Goal: Task Accomplishment & Management: Complete application form

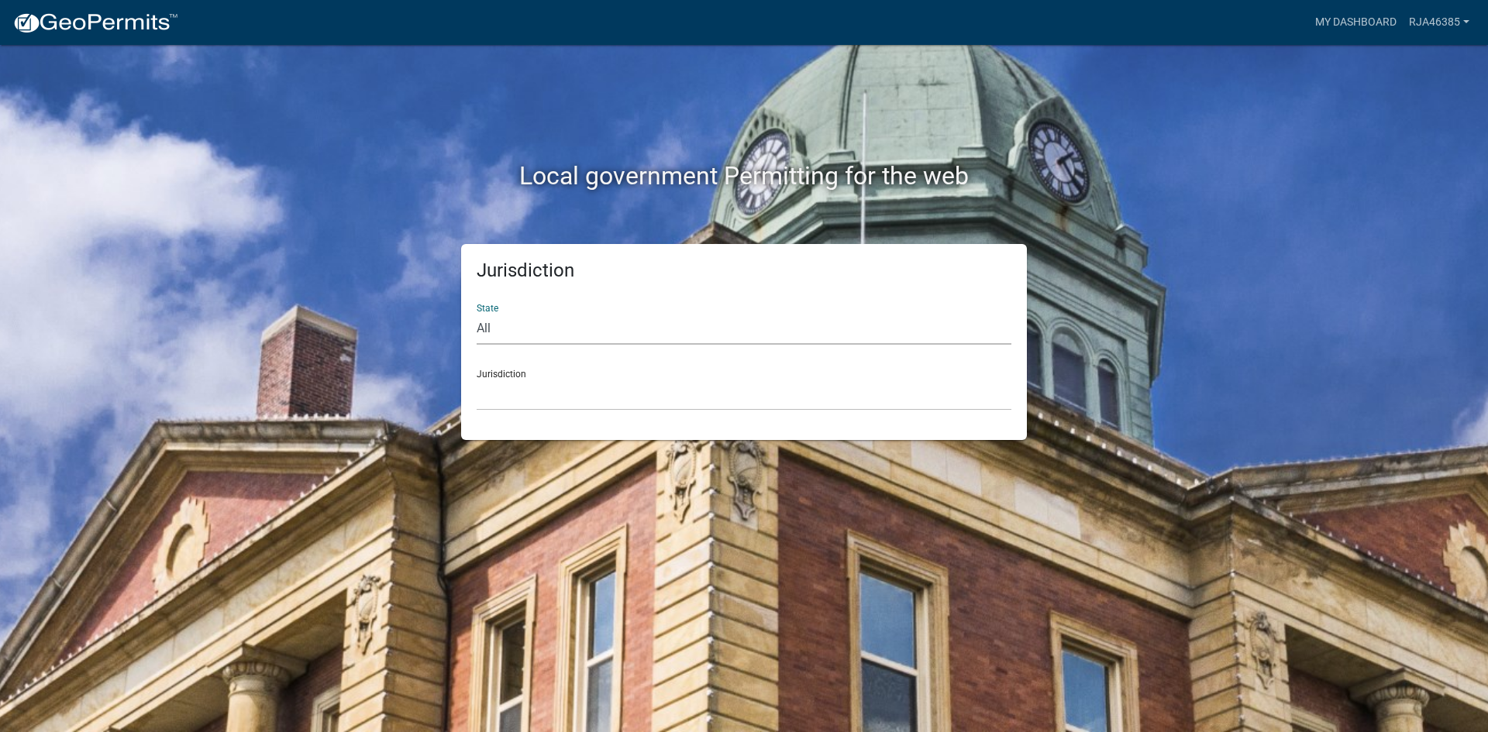
click at [525, 325] on select "All [US_STATE] [US_STATE] [US_STATE] [US_STATE] [US_STATE] [US_STATE] [US_STATE…" at bounding box center [744, 329] width 535 height 32
select select "[US_STATE]"
click at [477, 313] on select "All [US_STATE] [US_STATE] [US_STATE] [US_STATE] [US_STATE] [US_STATE] [US_STATE…" at bounding box center [744, 329] width 535 height 32
click at [548, 394] on select "City of [GEOGRAPHIC_DATA], [US_STATE] City of [GEOGRAPHIC_DATA], [US_STATE] Cit…" at bounding box center [744, 395] width 535 height 32
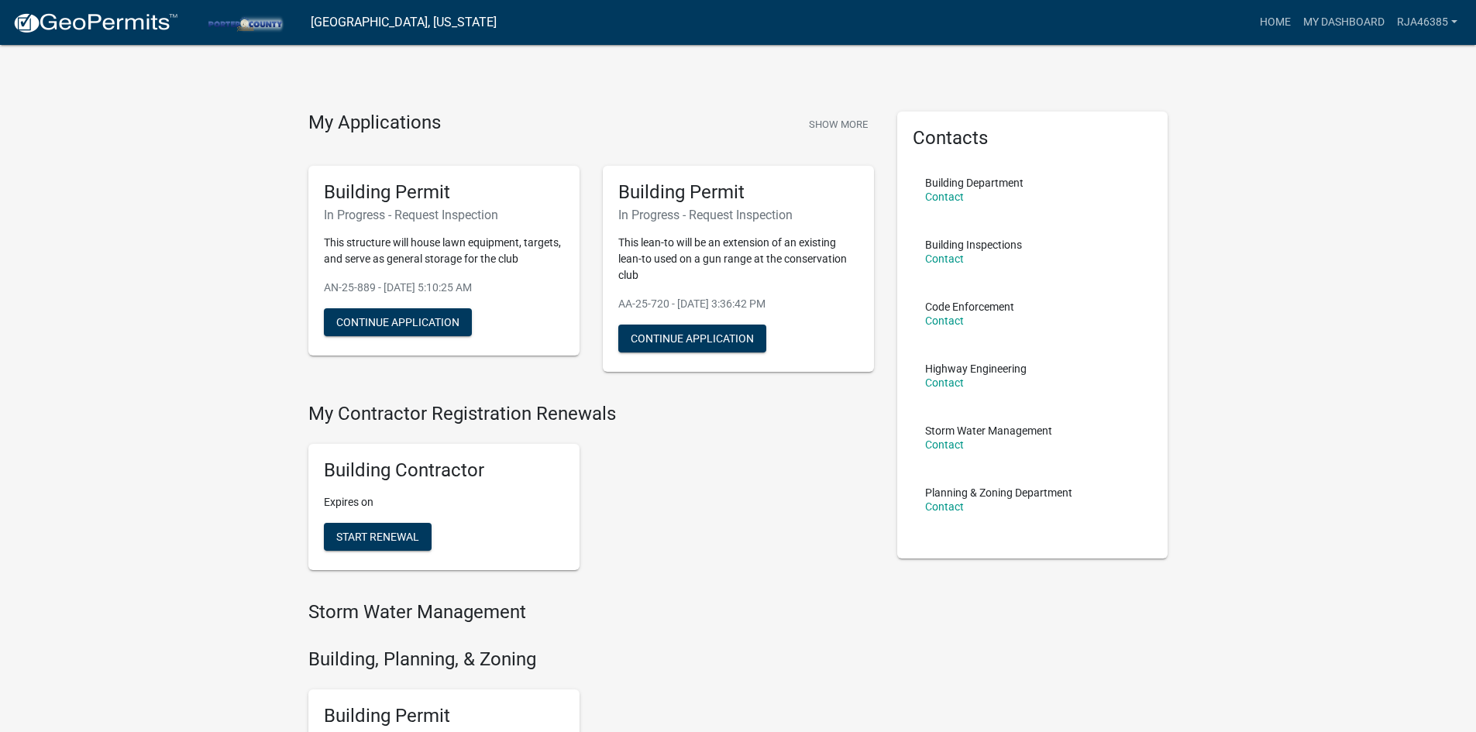
click at [490, 216] on h6 "In Progress - Request Inspection" at bounding box center [444, 215] width 240 height 15
click at [394, 324] on button "Continue Application" at bounding box center [398, 322] width 148 height 28
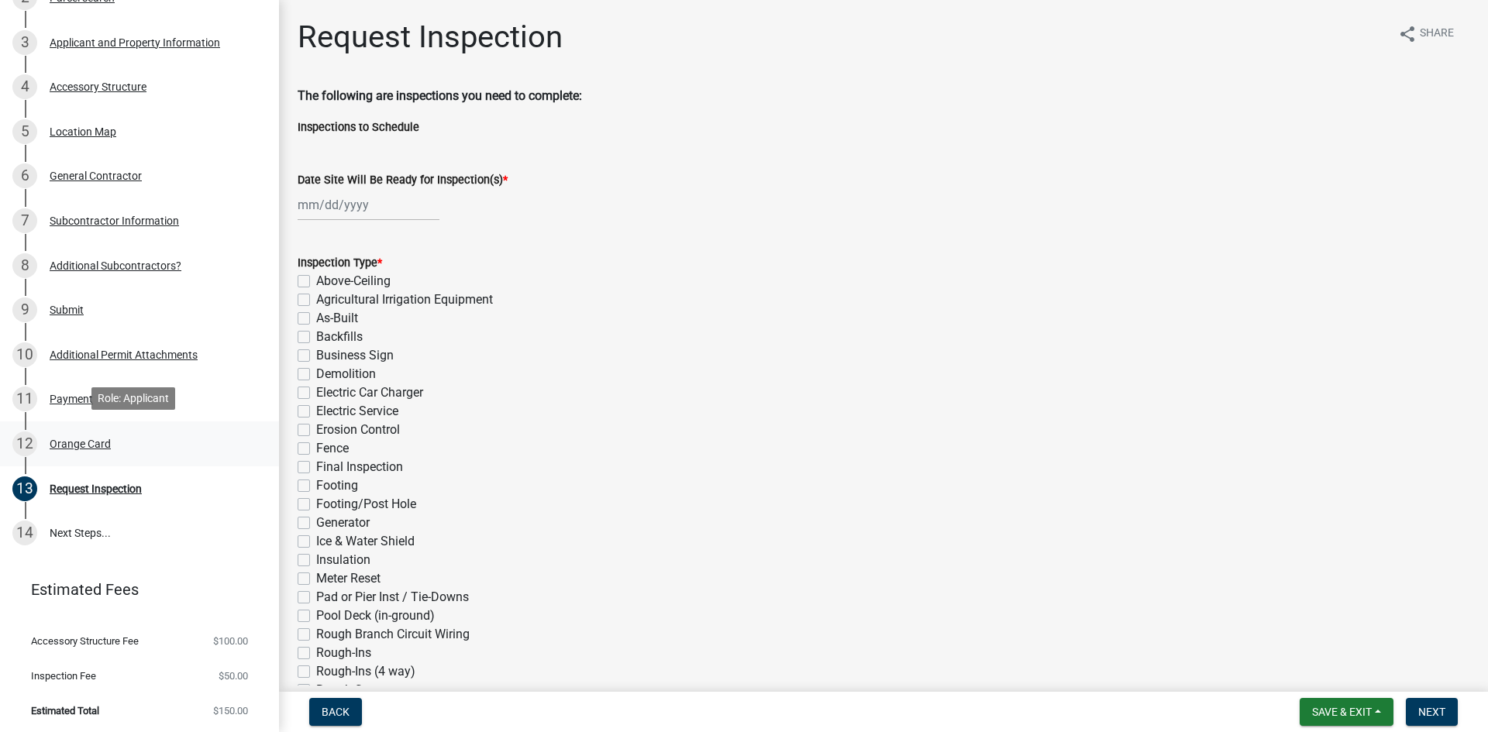
click at [64, 451] on div "12 Orange Card" at bounding box center [133, 444] width 242 height 25
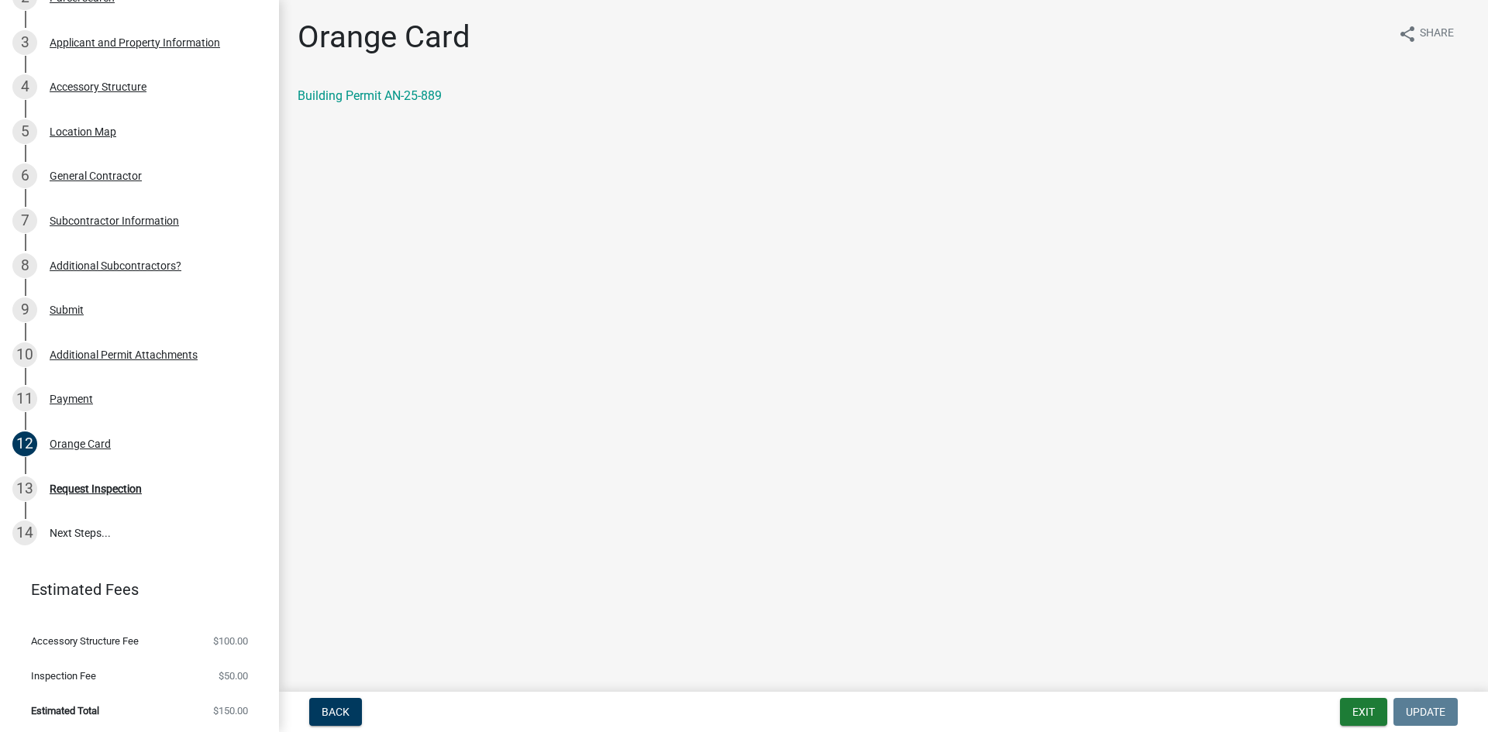
click at [842, 498] on main "Orange Card share Share Building Permit AN-25-889" at bounding box center [883, 343] width 1209 height 686
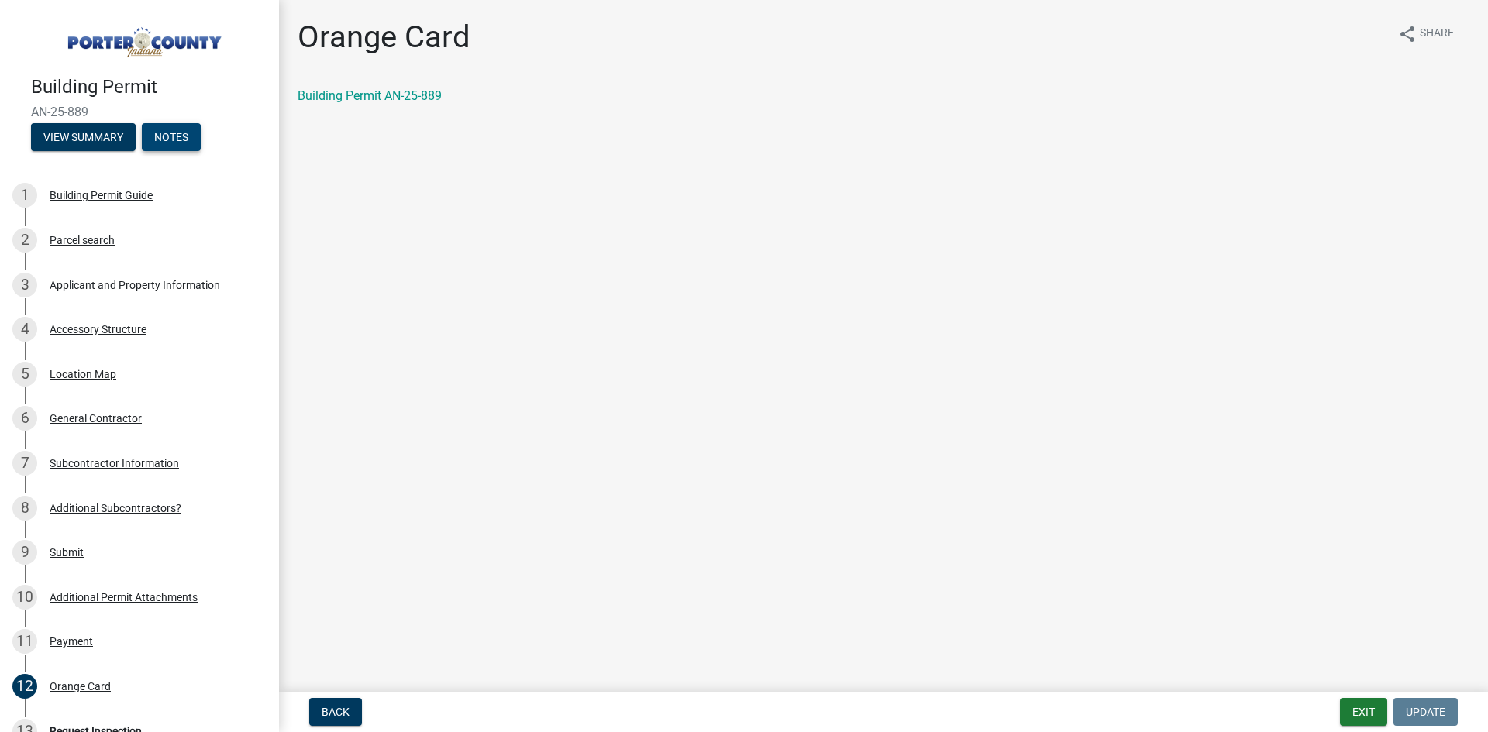
click at [167, 126] on button "Notes" at bounding box center [171, 137] width 59 height 28
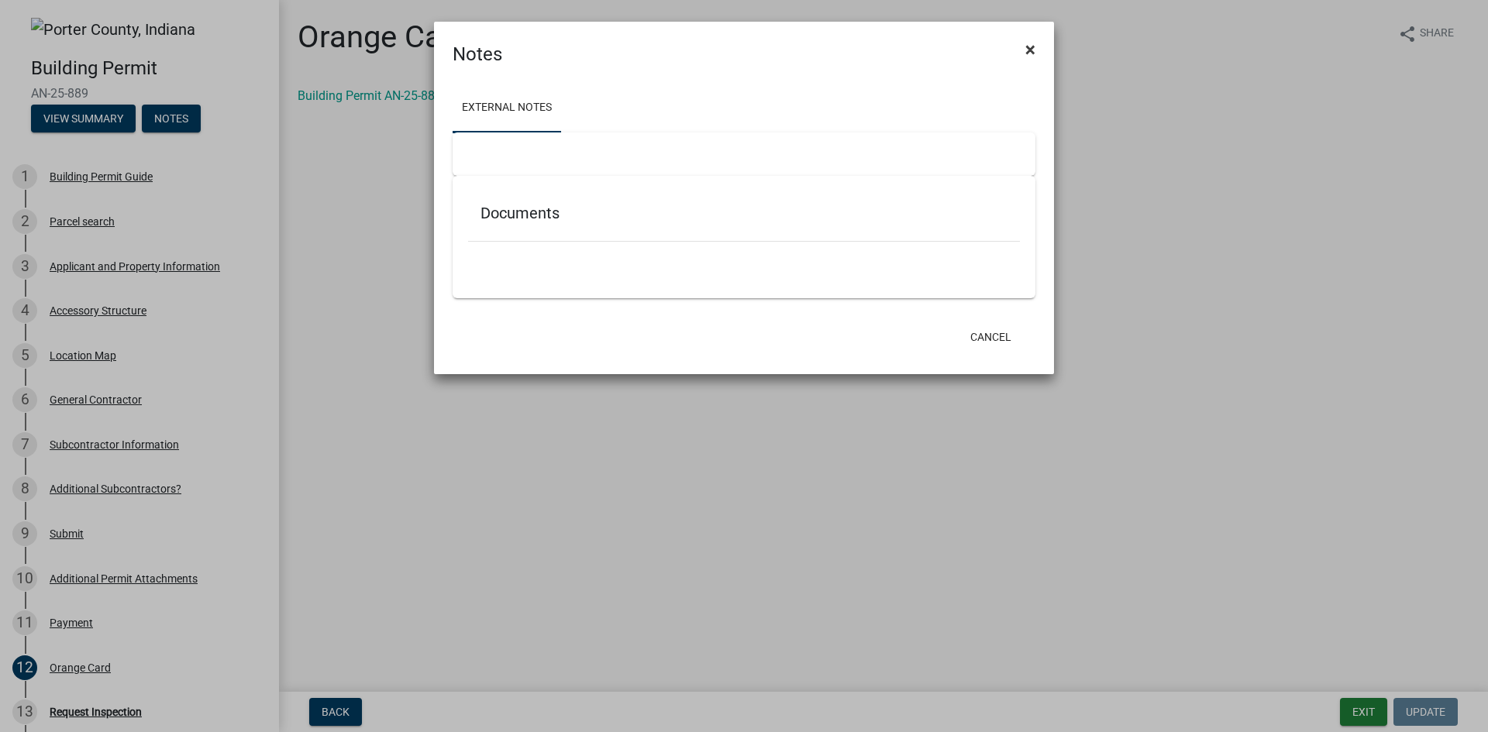
click at [1031, 53] on span "×" at bounding box center [1030, 50] width 10 height 22
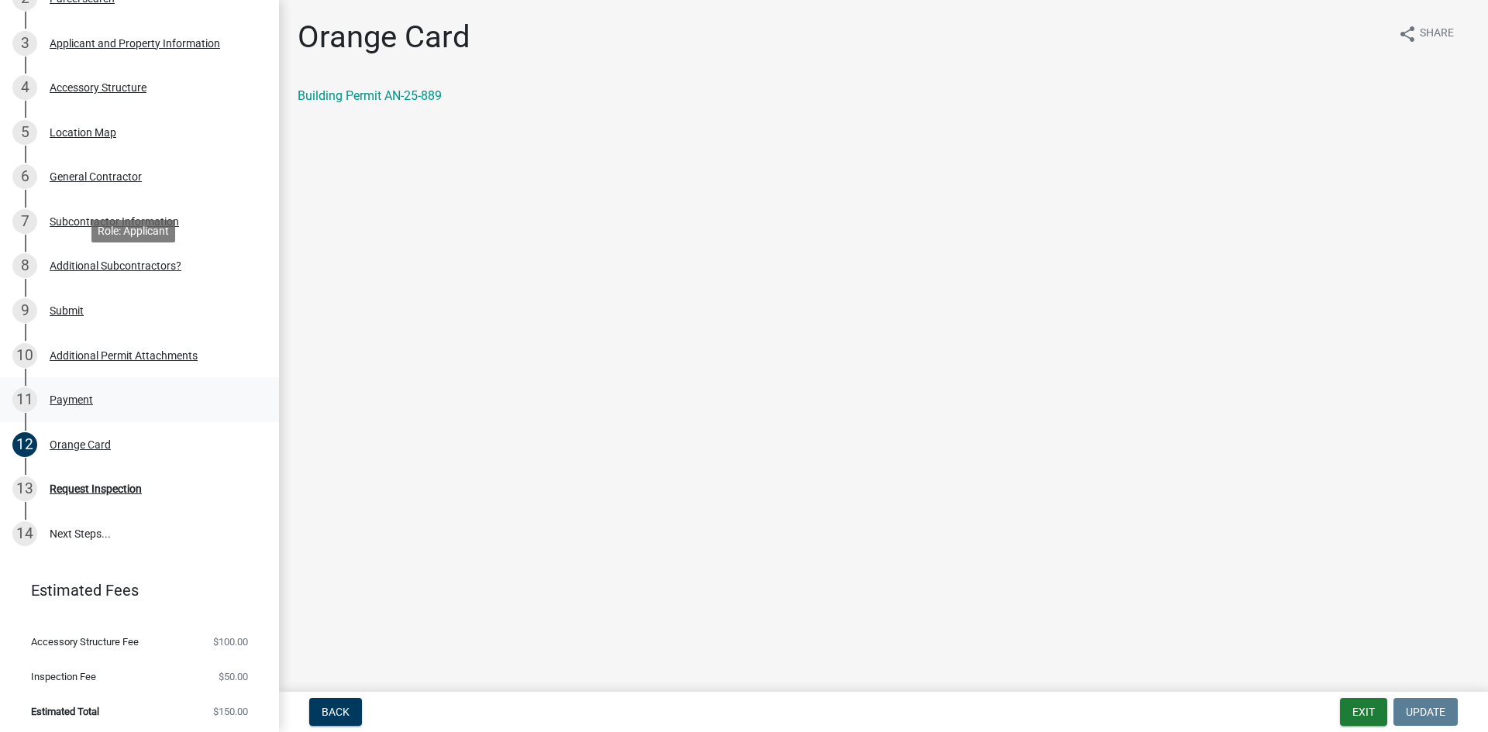
scroll to position [226, 0]
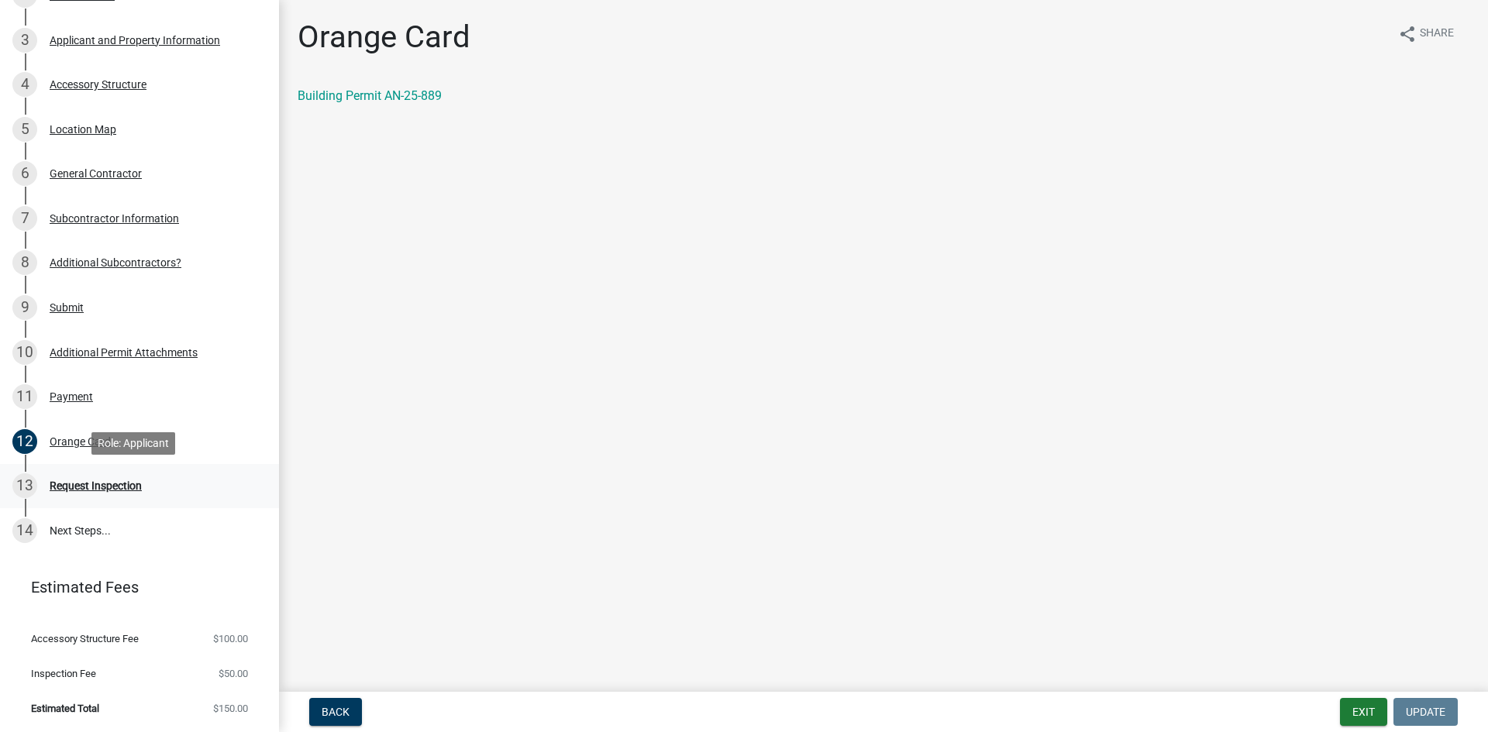
click at [83, 484] on div "Request Inspection" at bounding box center [96, 485] width 92 height 11
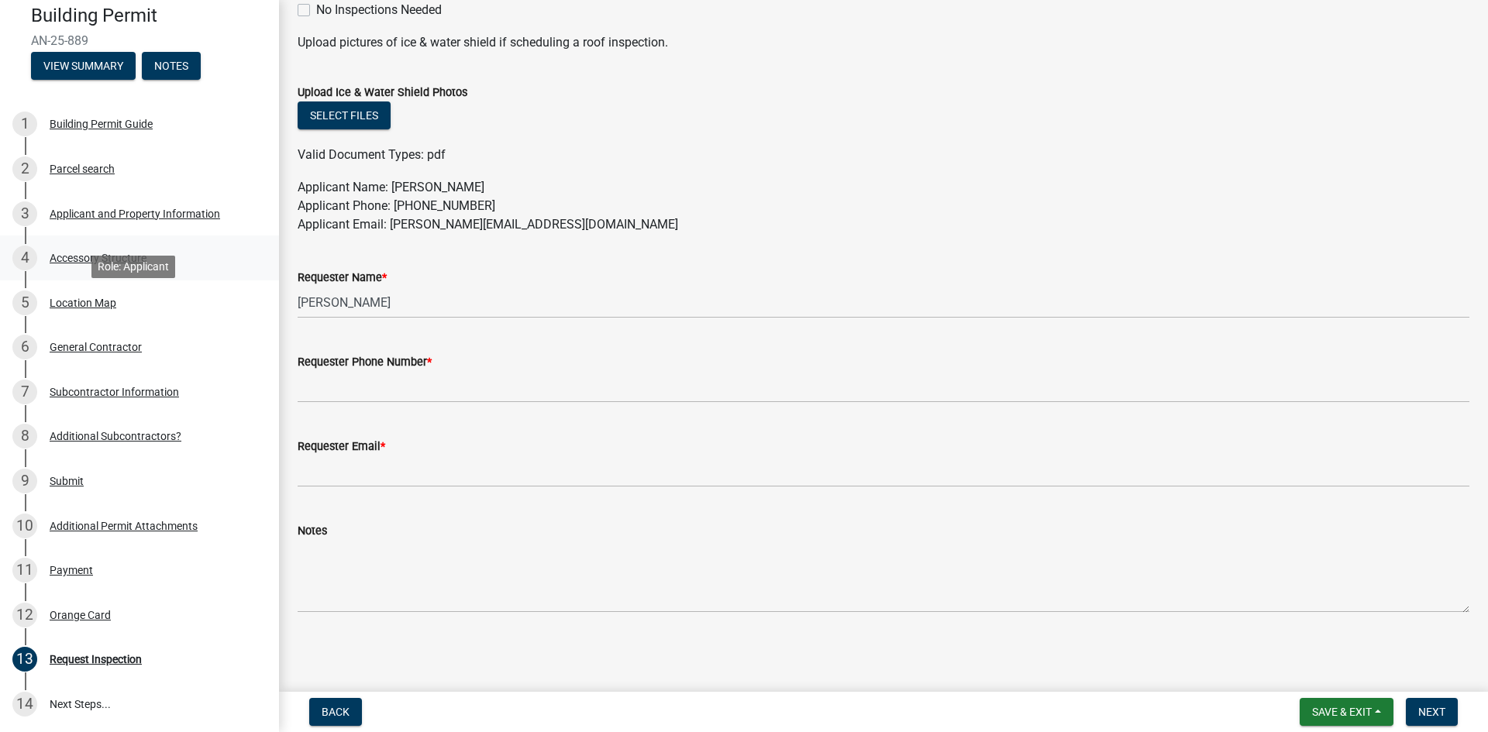
scroll to position [0, 0]
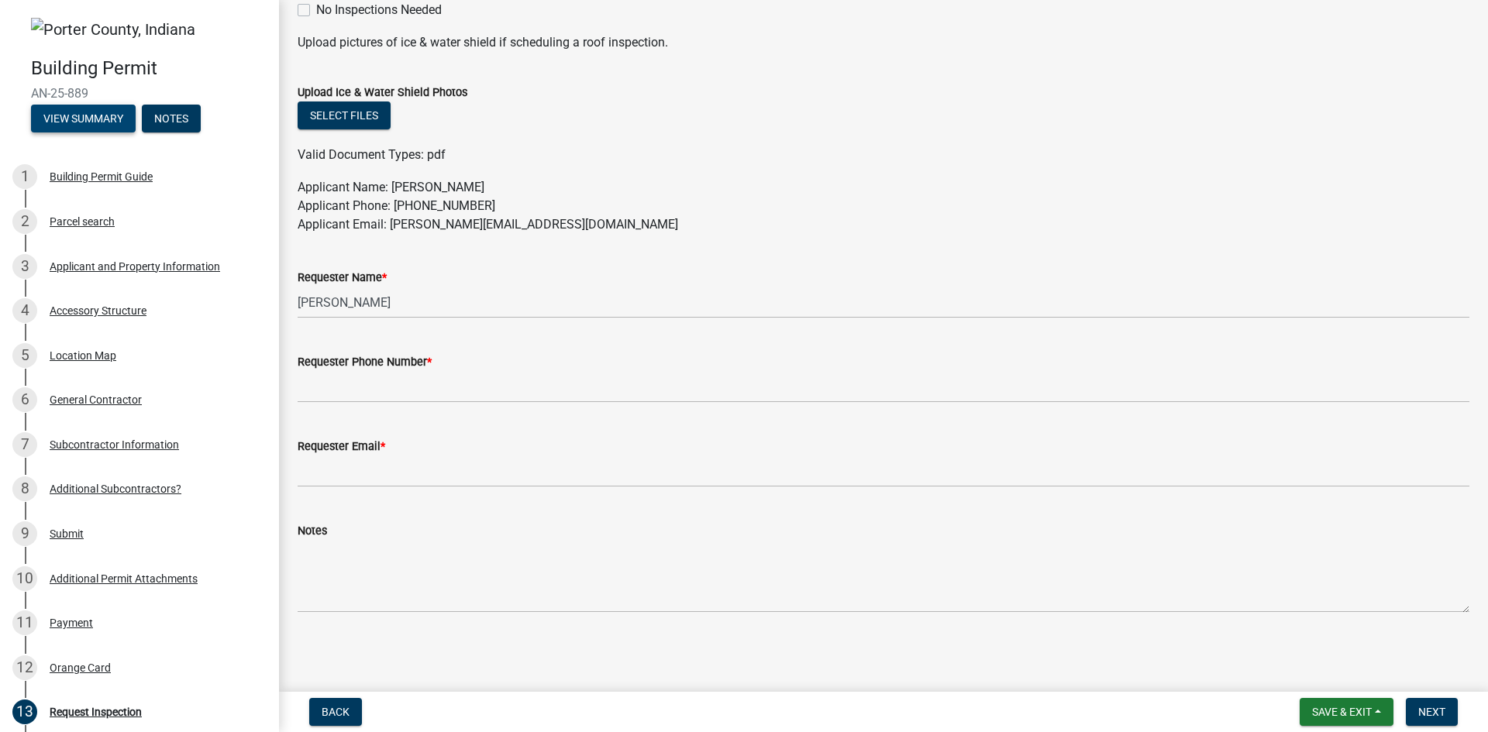
click at [95, 119] on button "View Summary" at bounding box center [83, 119] width 105 height 28
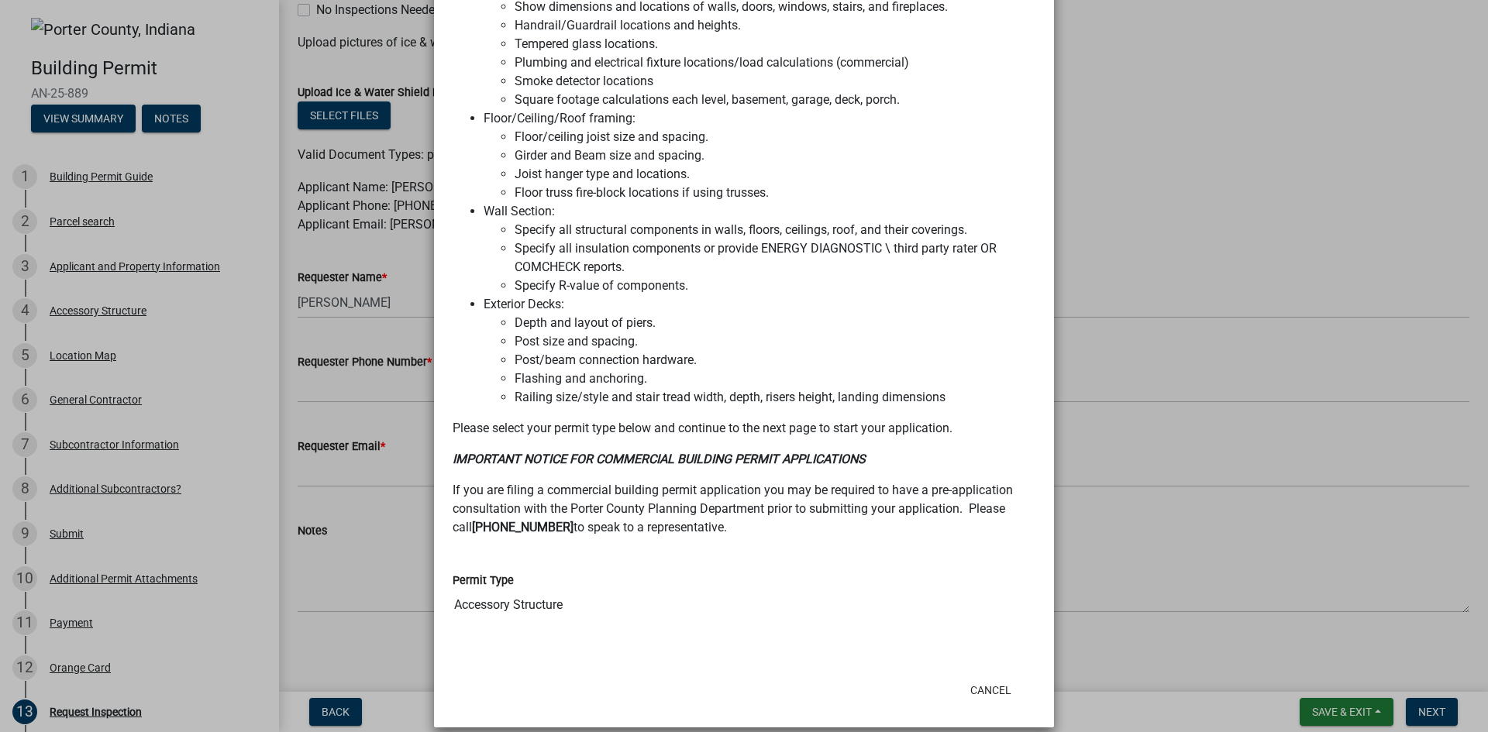
scroll to position [1293, 0]
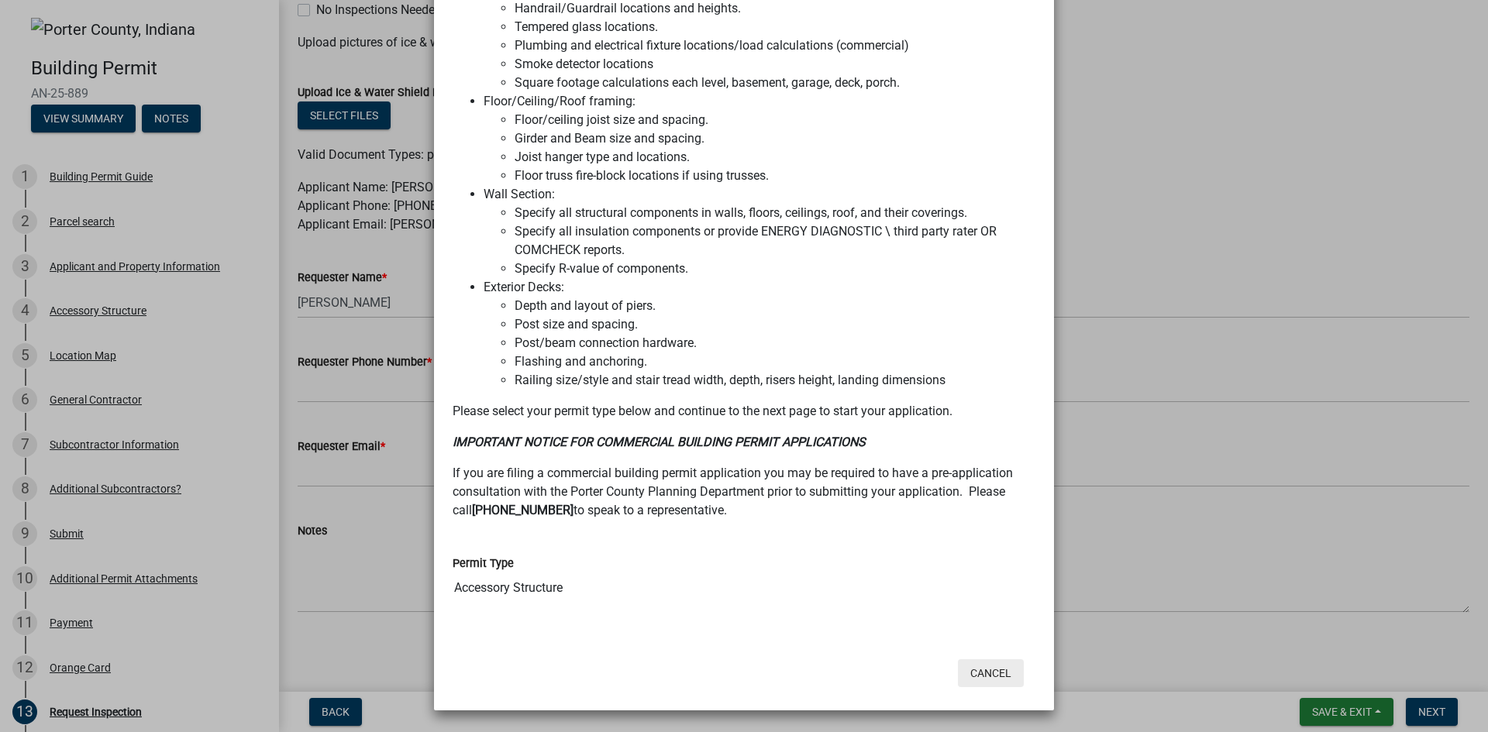
click at [987, 668] on button "Cancel" at bounding box center [991, 673] width 66 height 28
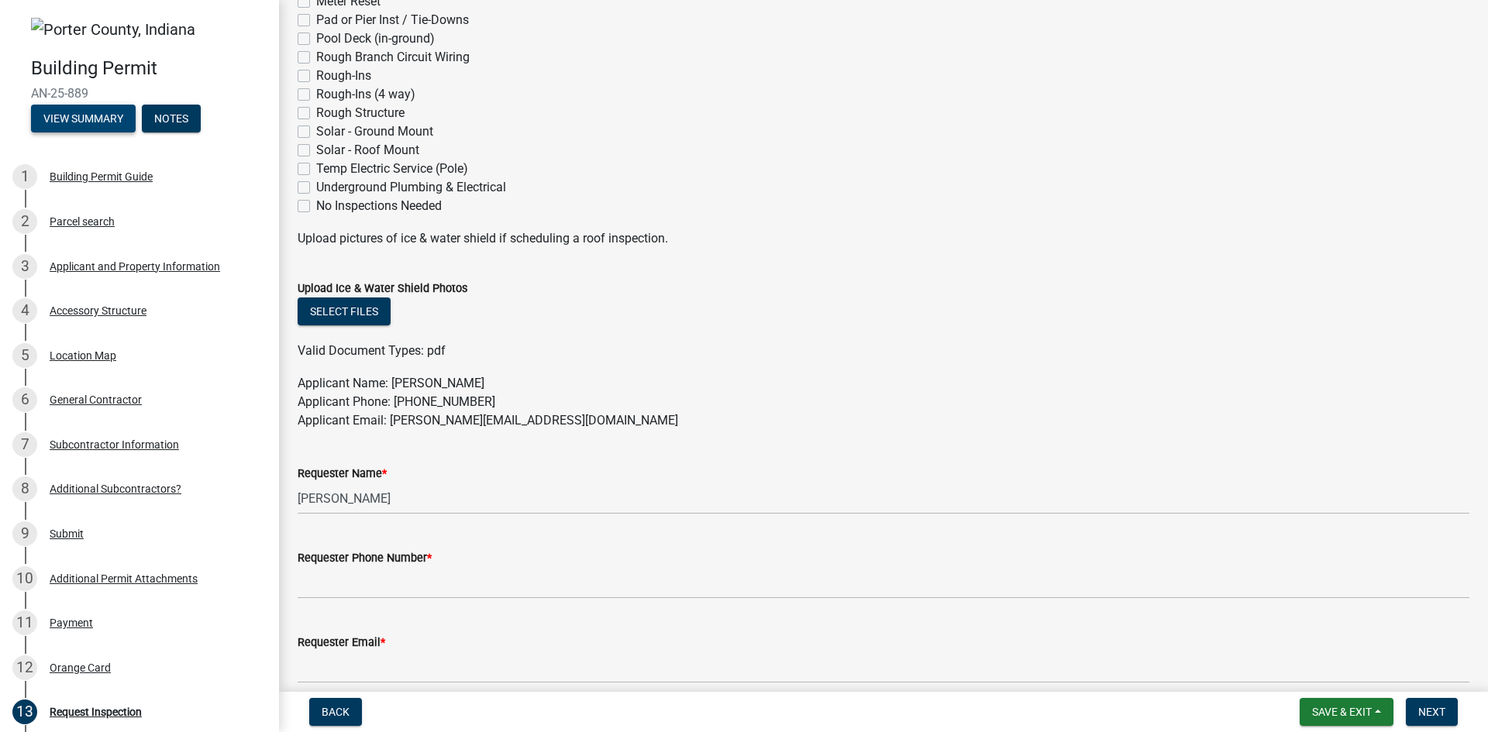
scroll to position [231, 0]
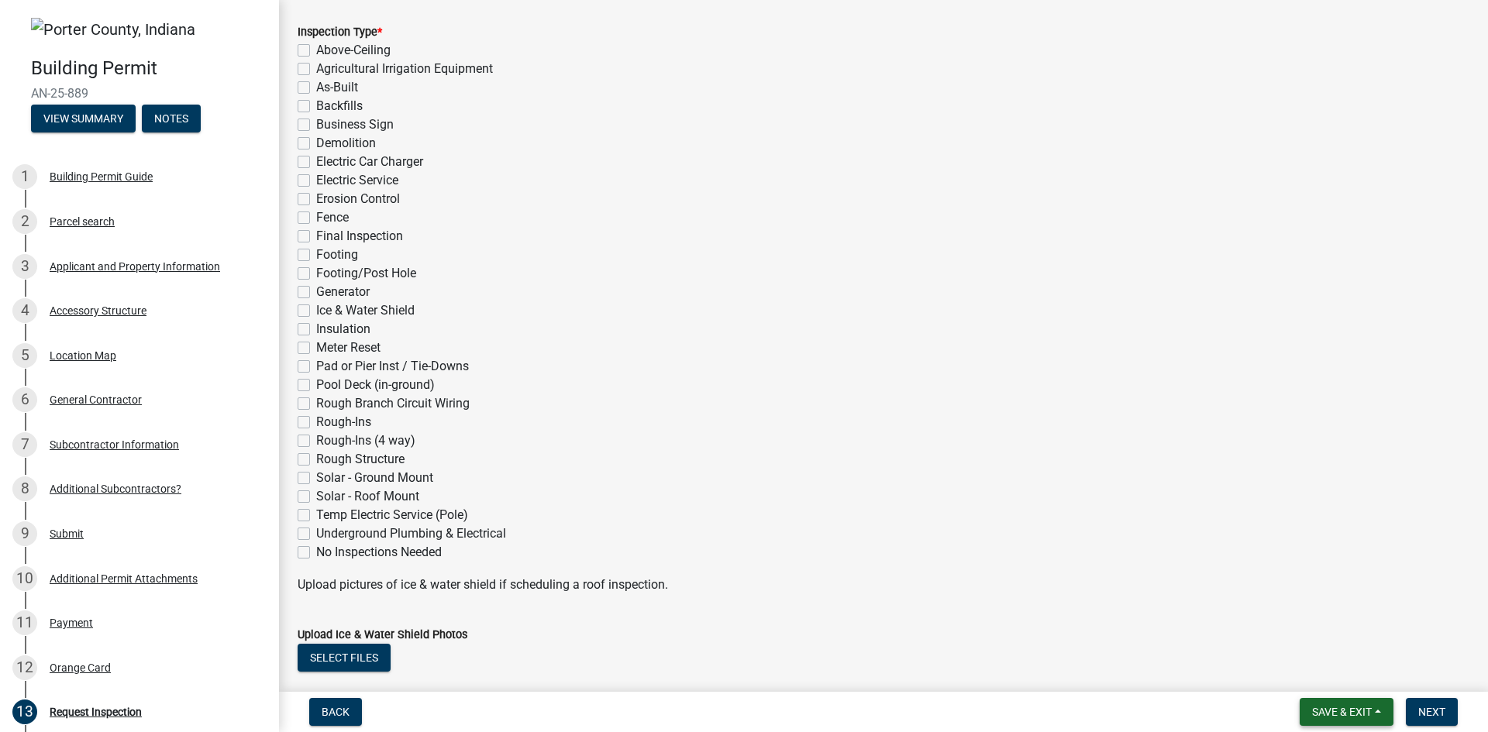
click at [1347, 721] on button "Save & Exit" at bounding box center [1347, 712] width 94 height 28
click at [1293, 678] on button "Save & Exit" at bounding box center [1331, 671] width 124 height 37
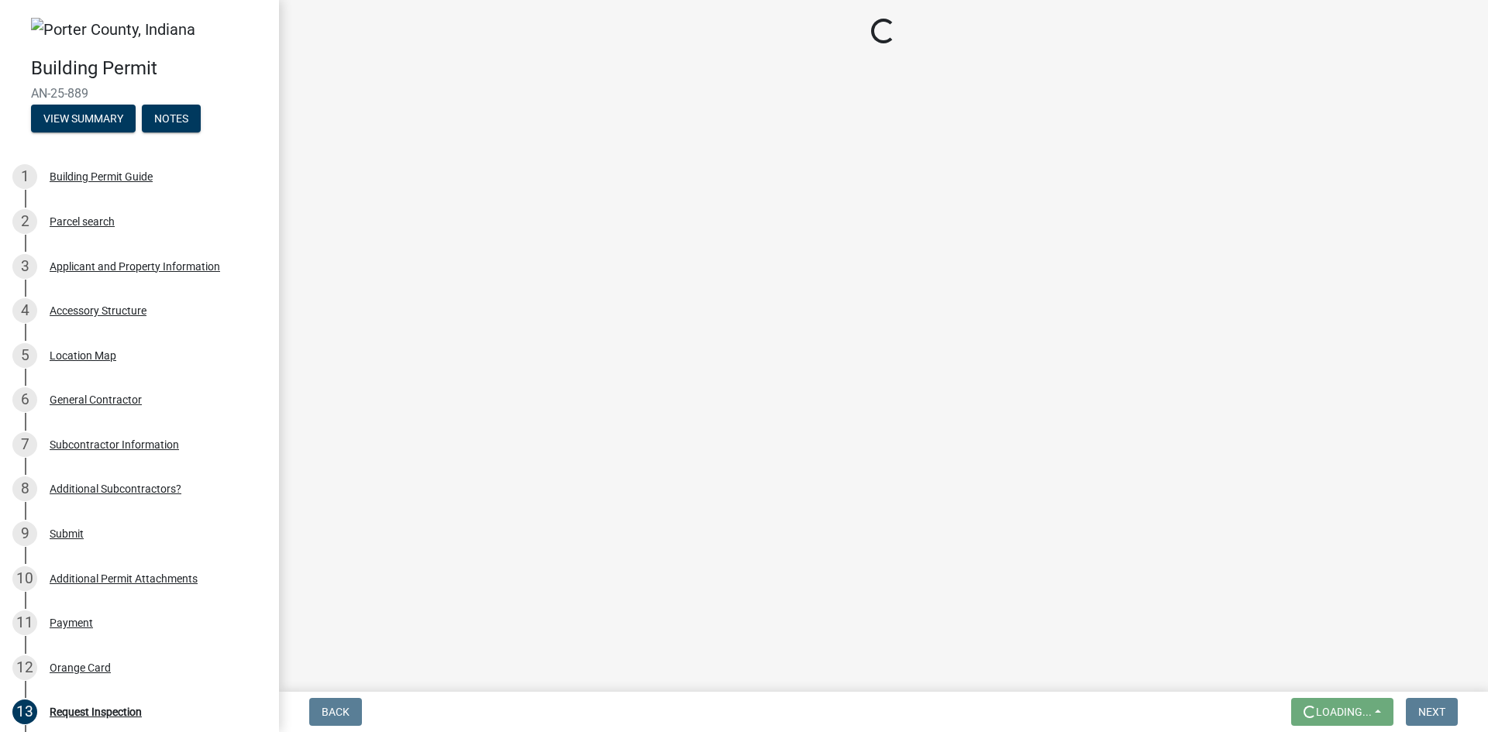
scroll to position [0, 0]
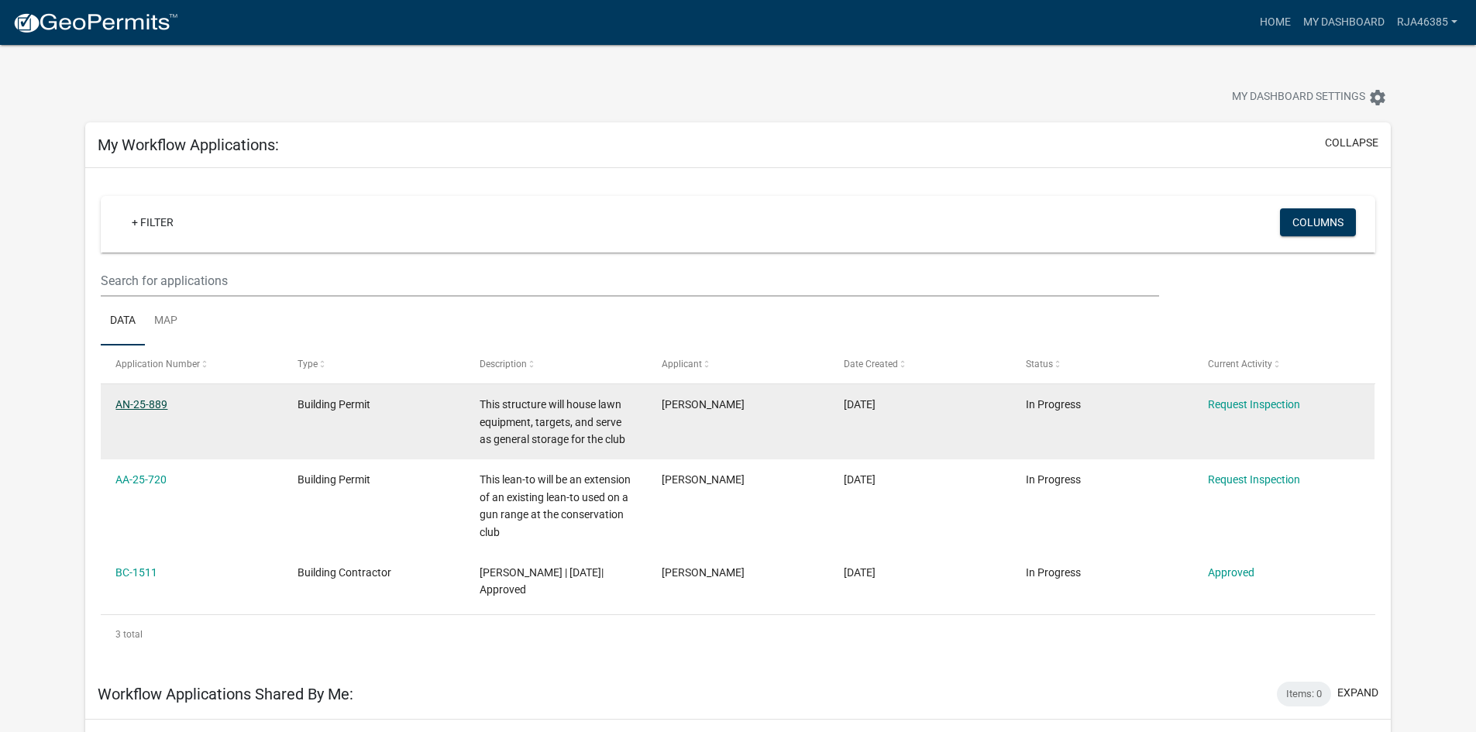
click at [150, 401] on link "AN-25-889" at bounding box center [141, 404] width 52 height 12
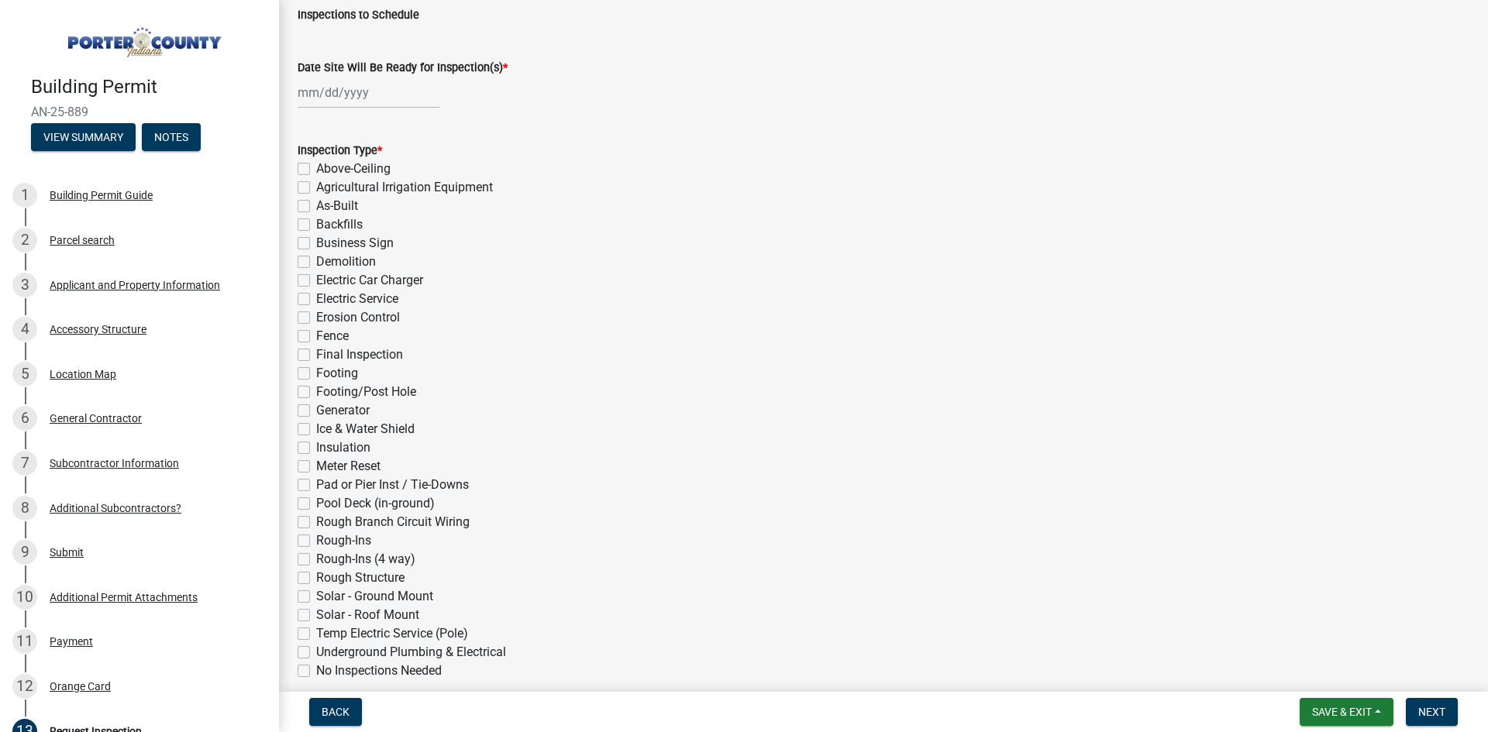
scroll to position [77, 0]
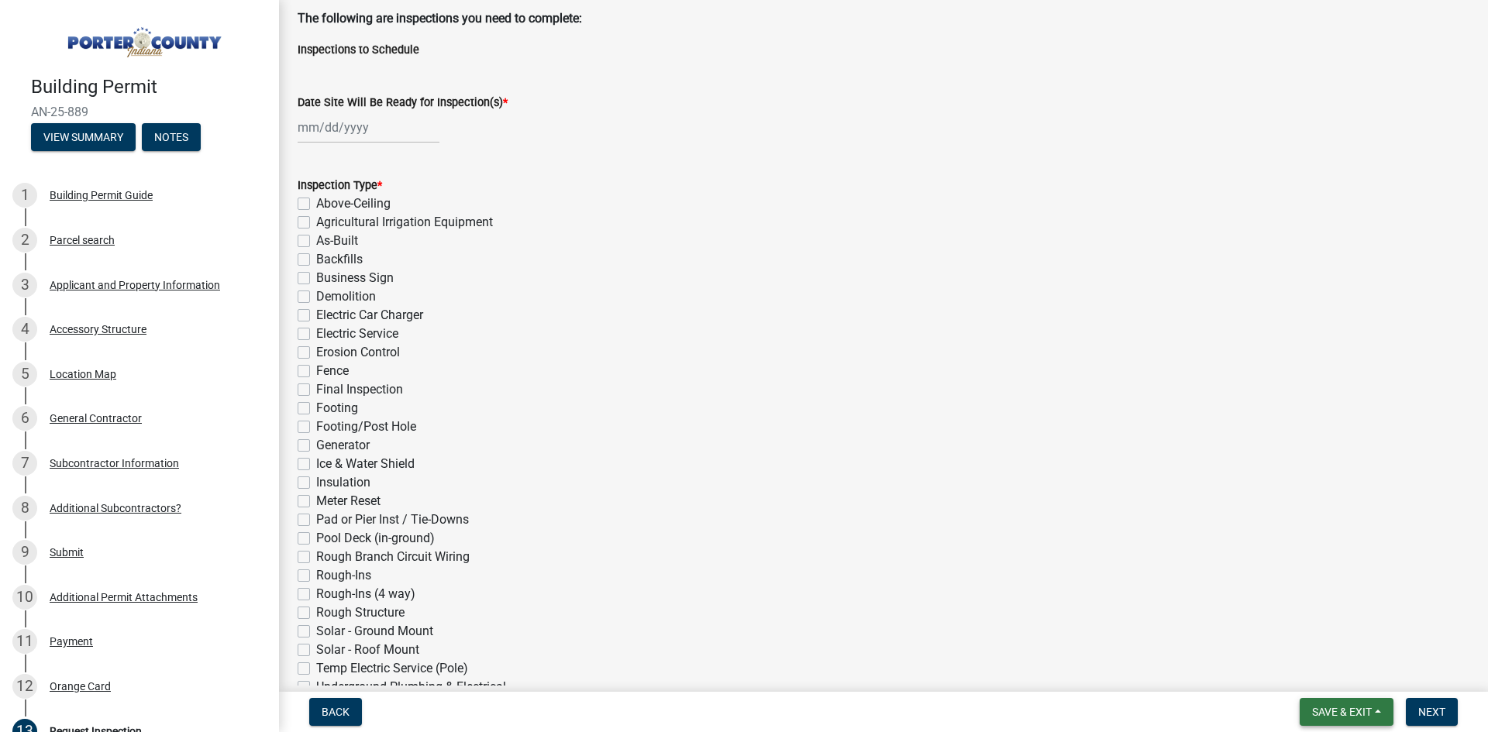
click at [1348, 706] on span "Save & Exit" at bounding box center [1342, 712] width 60 height 12
click at [1313, 679] on button "Save & Exit" at bounding box center [1331, 671] width 124 height 37
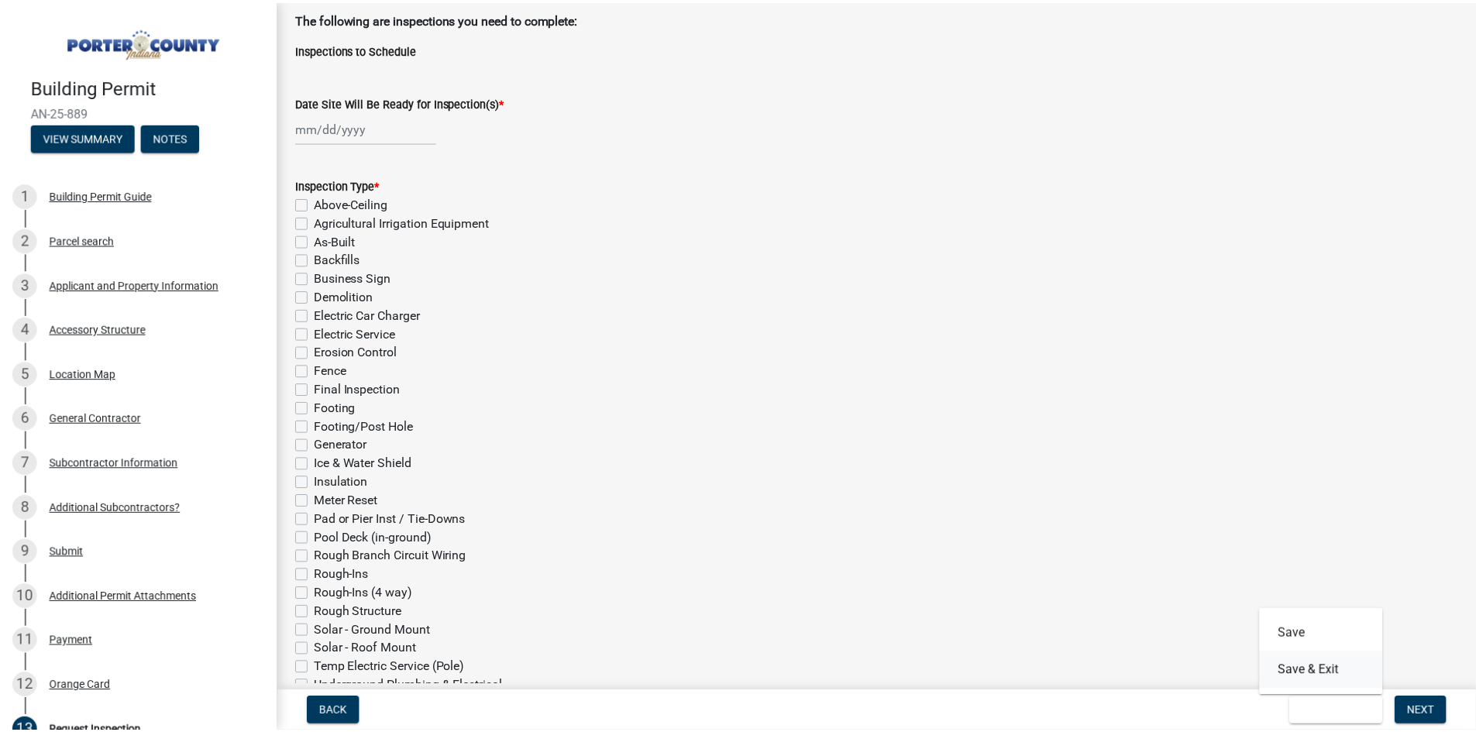
scroll to position [0, 0]
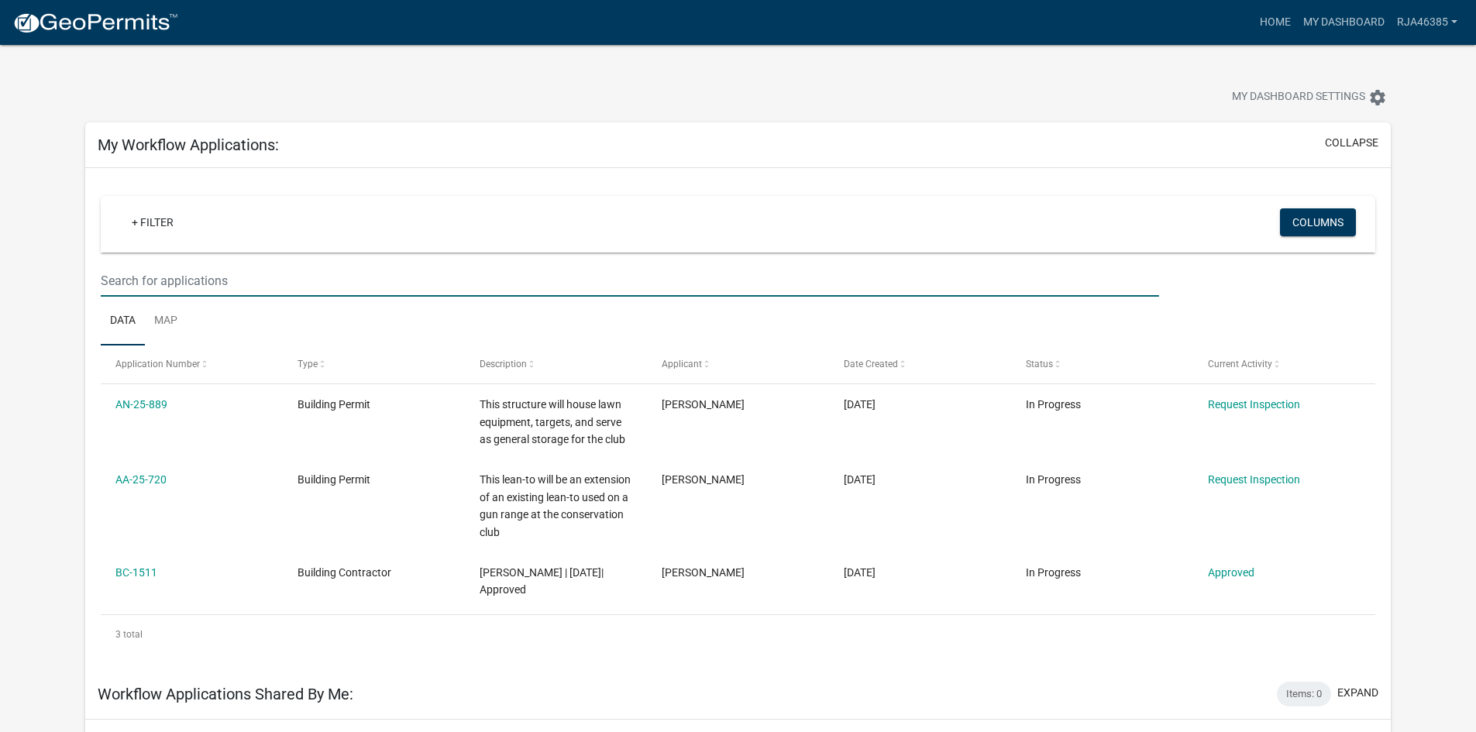
drag, startPoint x: 245, startPoint y: 281, endPoint x: 98, endPoint y: 264, distance: 148.2
click at [98, 264] on div "+ Filter Columns Data Map Application Number Type Description Applicant Date Cr…" at bounding box center [738, 418] width 1306 height 501
